Goal: Contribute content: Add original content to the website for others to see

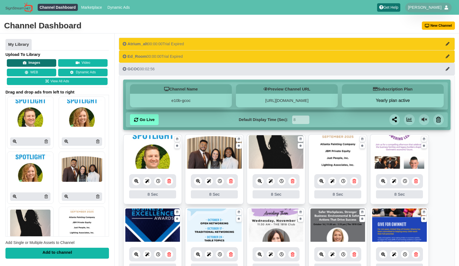
click at [40, 62] on button "Images" at bounding box center [31, 63] width 49 height 8
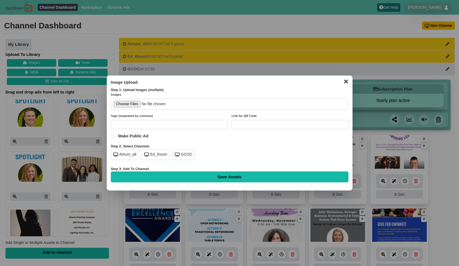
click at [184, 152] on div "GCOC" at bounding box center [183, 154] width 22 height 11
click at [129, 106] on input "file" at bounding box center [229, 104] width 237 height 11
type input "C:\fakepath\gcf-power-of-impact-lobby.jpg"
click at [249, 177] on input "Save Assets" at bounding box center [229, 177] width 237 height 11
type input "Saving..."
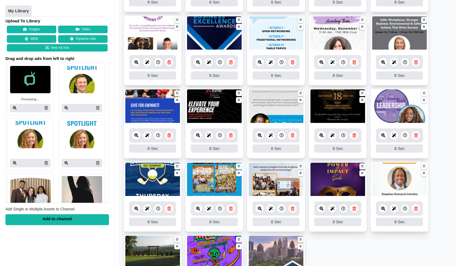
scroll to position [200, 0]
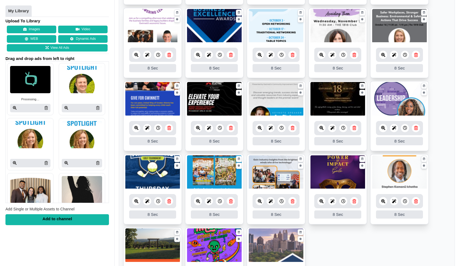
click at [354, 201] on icon at bounding box center [354, 201] width 4 height 4
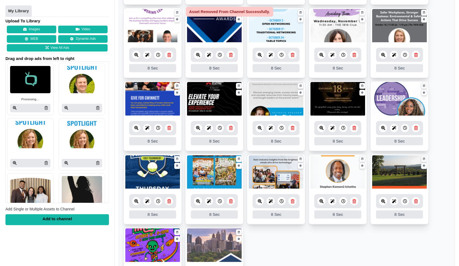
scroll to position [280, 0]
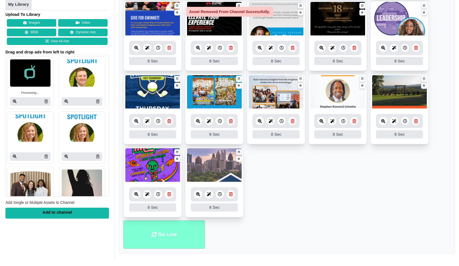
click at [177, 232] on li "Go Live" at bounding box center [164, 234] width 82 height 29
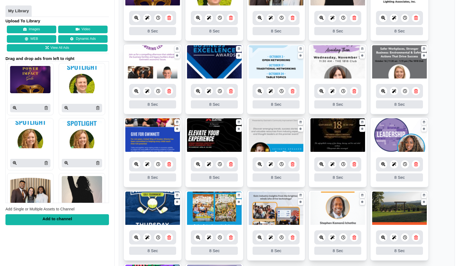
scroll to position [280, 0]
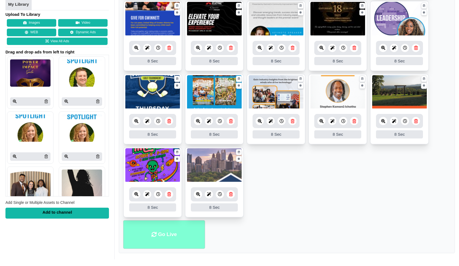
click at [159, 223] on li "Go Live" at bounding box center [164, 234] width 82 height 29
